Goal: Task Accomplishment & Management: Use online tool/utility

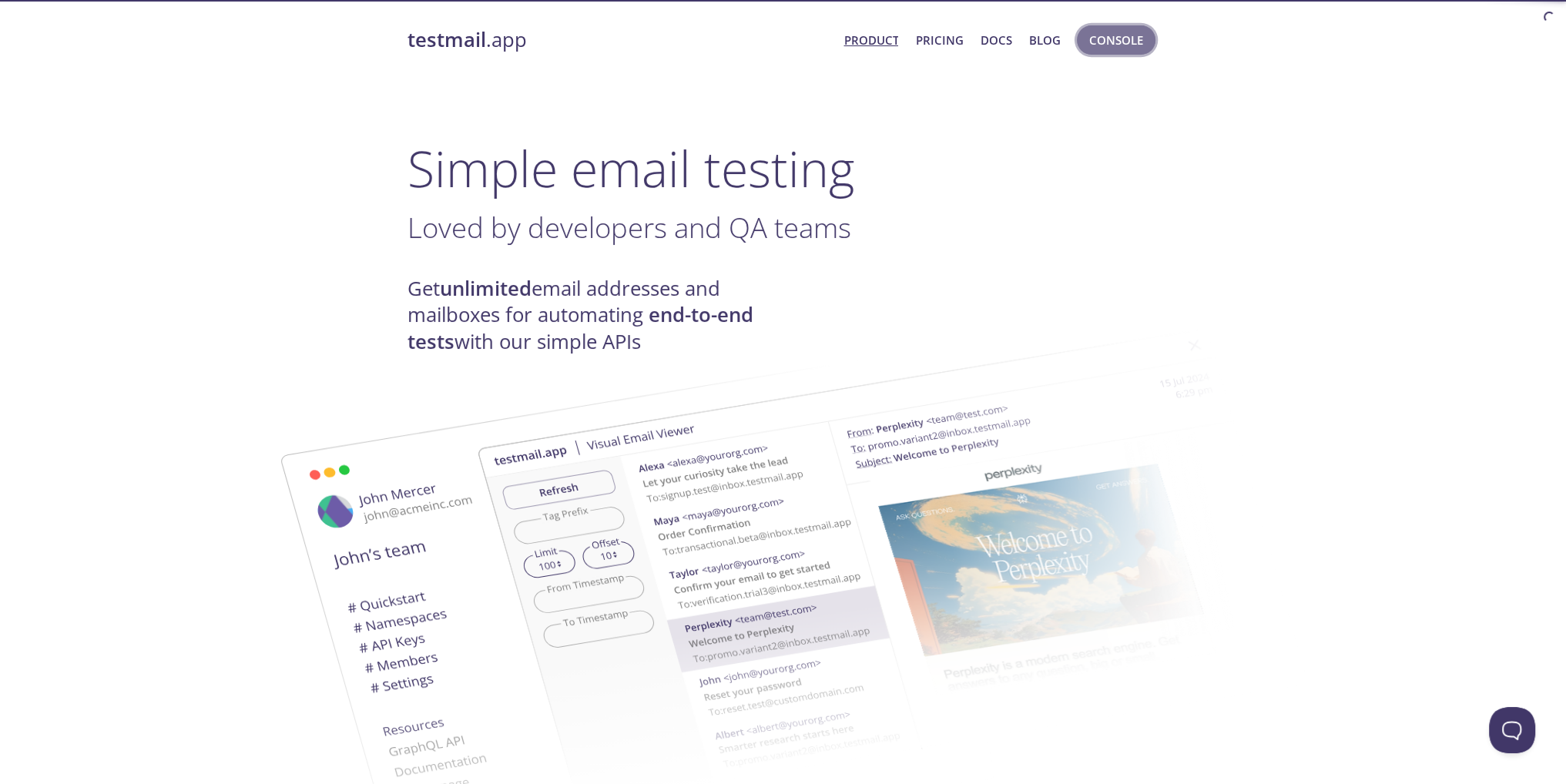
click at [1115, 45] on span "Console" at bounding box center [1115, 40] width 54 height 20
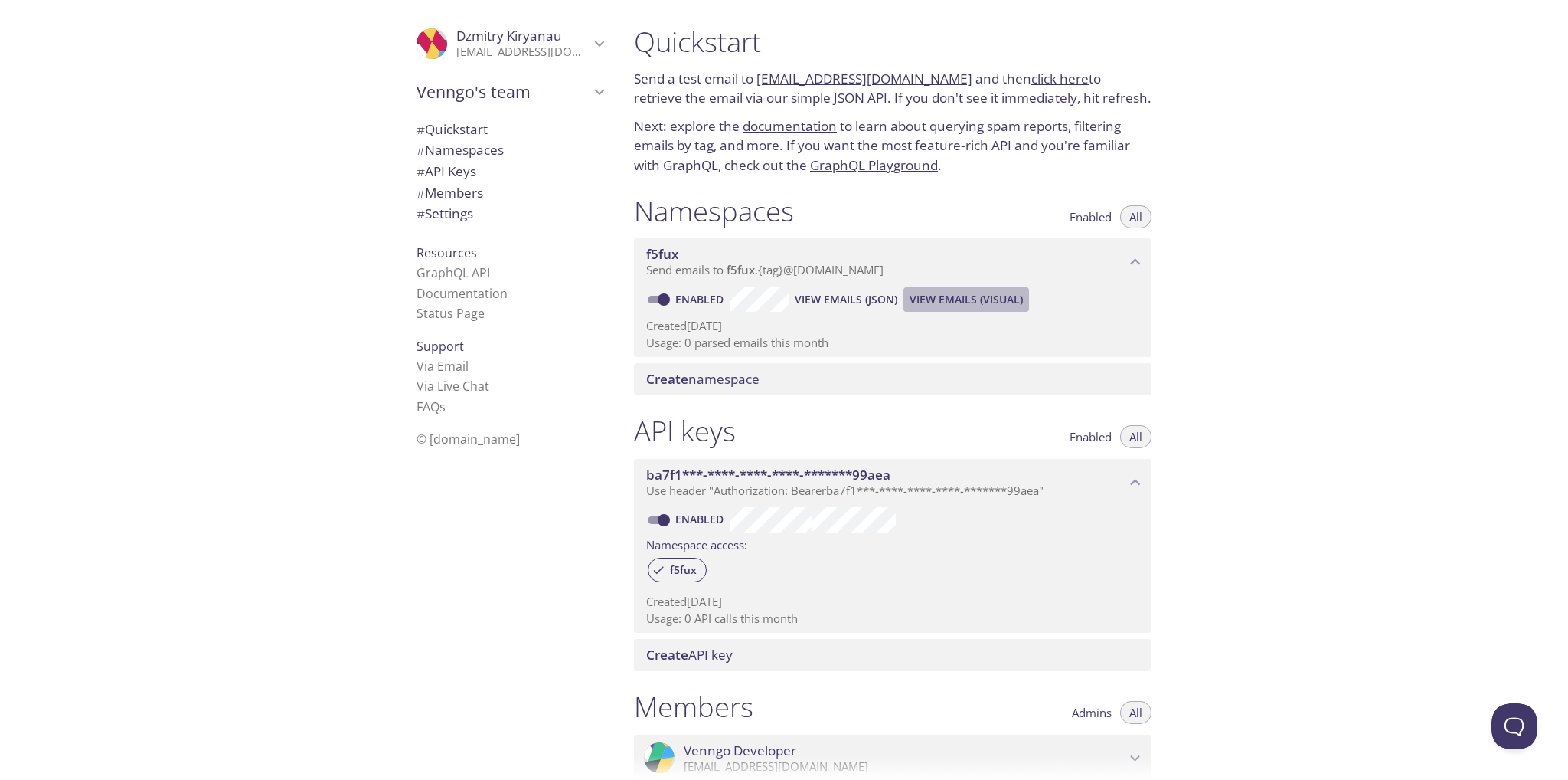
click at [1008, 308] on span "View Emails (Visual)" at bounding box center [966, 300] width 113 height 18
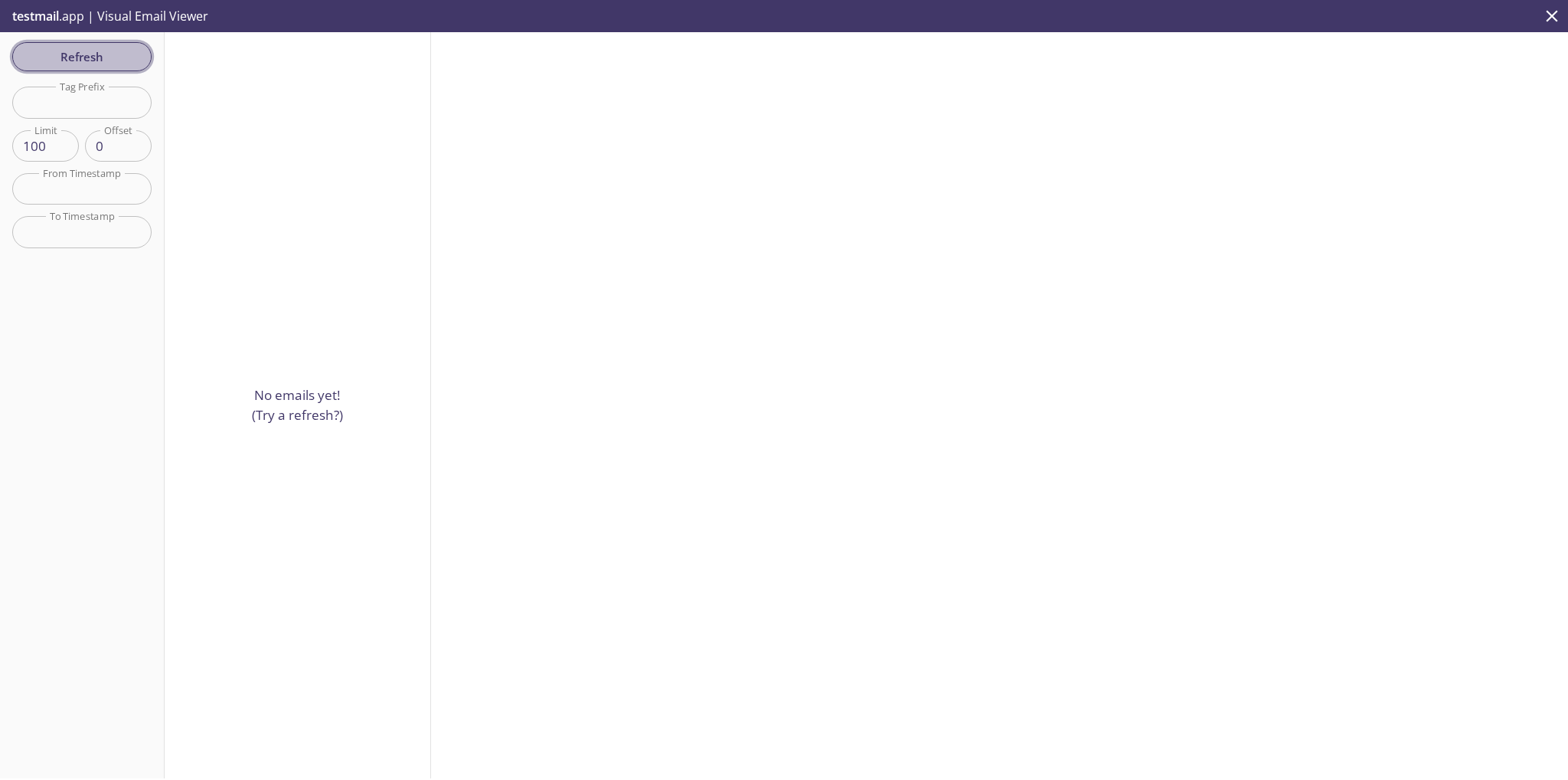
click at [75, 49] on span "Refresh" at bounding box center [82, 56] width 115 height 20
click at [87, 62] on span "Refresh" at bounding box center [82, 56] width 115 height 20
click at [49, 8] on span "testmail" at bounding box center [35, 15] width 46 height 16
click at [49, 16] on span "testmail" at bounding box center [35, 15] width 46 height 16
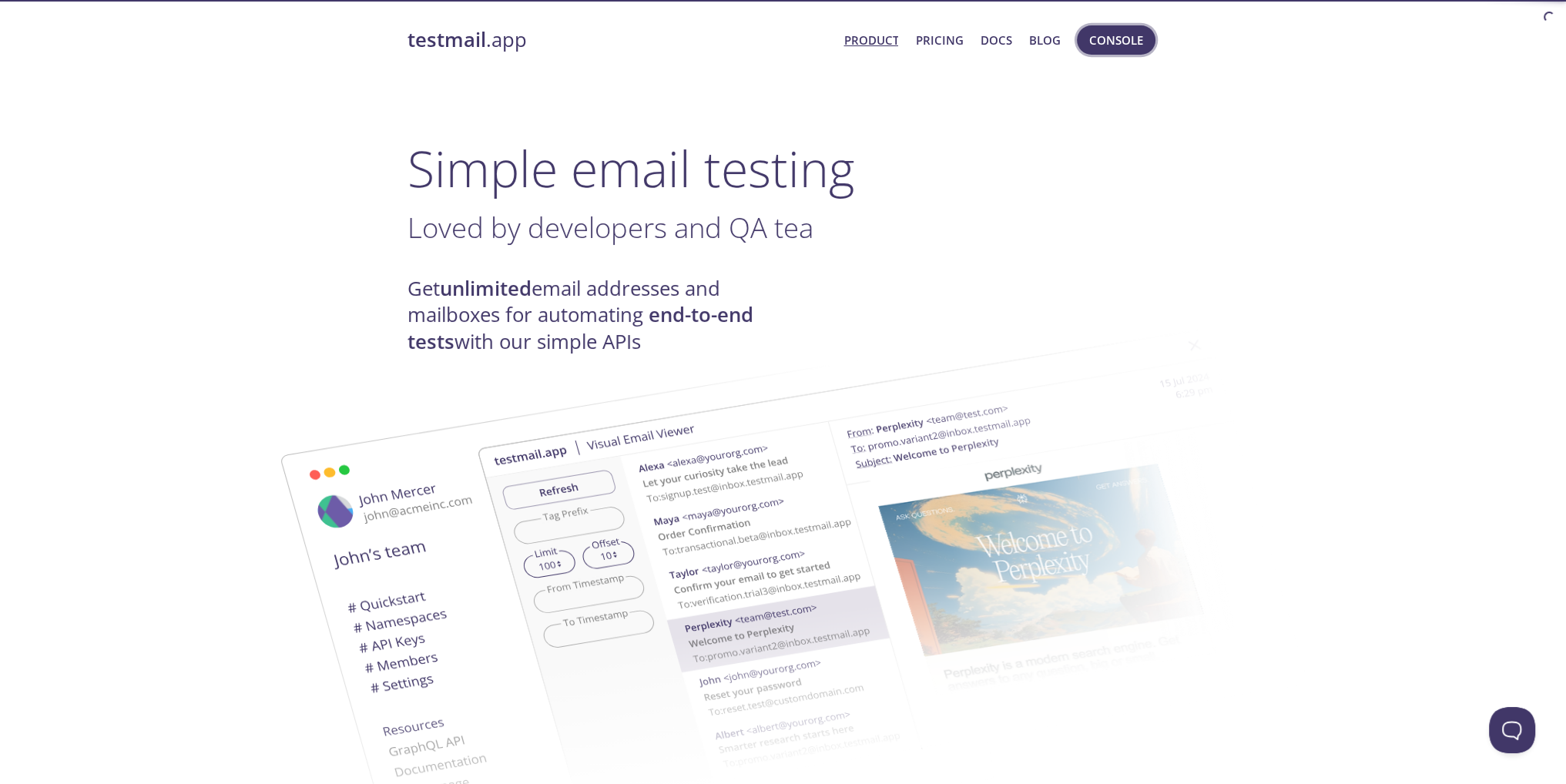
click at [1112, 53] on button "Console" at bounding box center [1116, 40] width 79 height 29
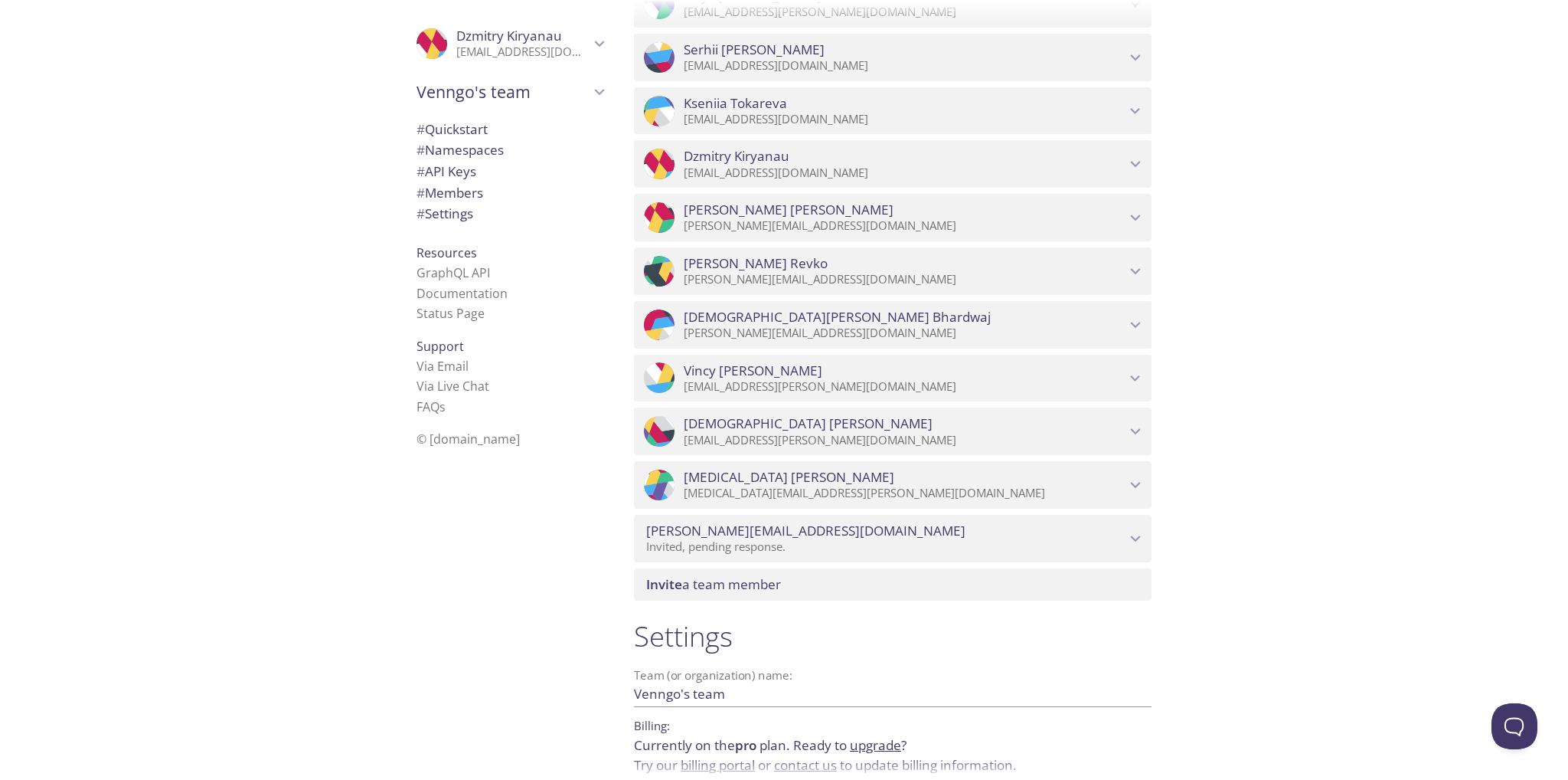
scroll to position [931, 0]
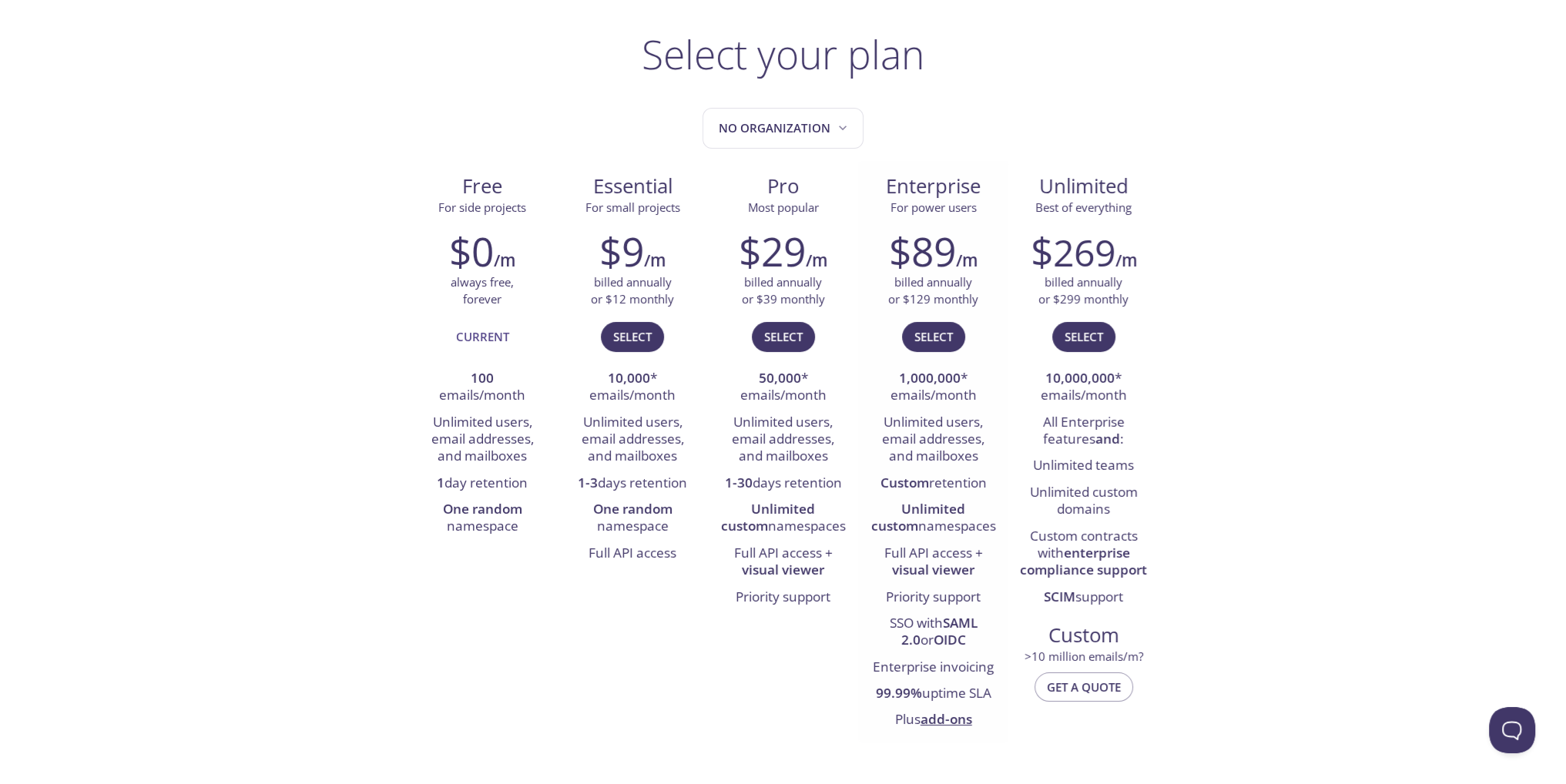
scroll to position [103, 0]
